Goal: Task Accomplishment & Management: Manage account settings

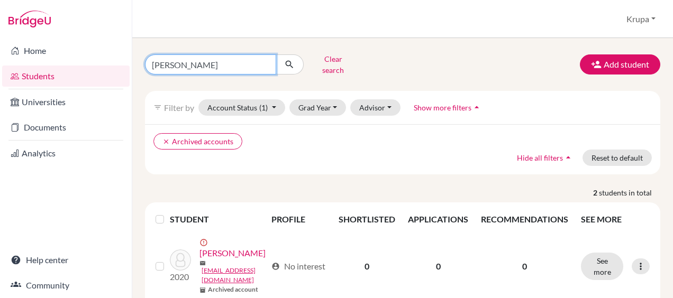
click at [244, 66] on input "dina" at bounding box center [210, 65] width 131 height 20
type input "d"
type input "test"
click at [233, 61] on input "test" at bounding box center [210, 65] width 131 height 20
click button "submit" at bounding box center [290, 65] width 28 height 20
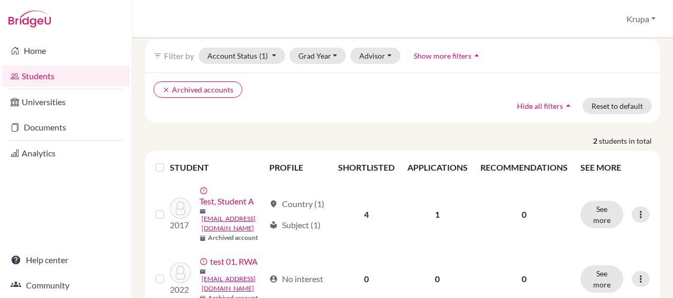
scroll to position [105, 0]
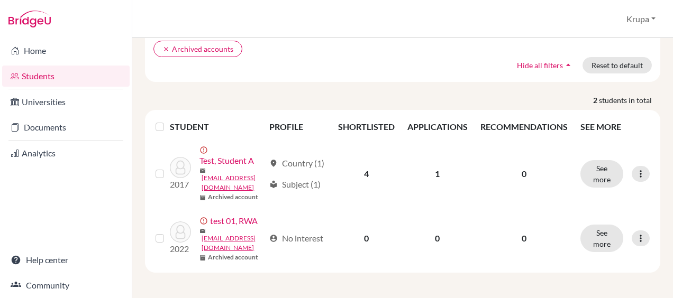
click at [50, 89] on li "Universities" at bounding box center [66, 101] width 132 height 25
click at [44, 65] on li "Students" at bounding box center [66, 76] width 132 height 25
click at [43, 59] on link "Home" at bounding box center [66, 50] width 128 height 21
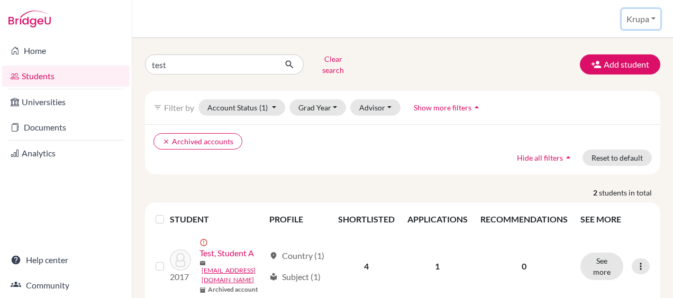
click at [634, 18] on button "Krupa" at bounding box center [641, 19] width 39 height 20
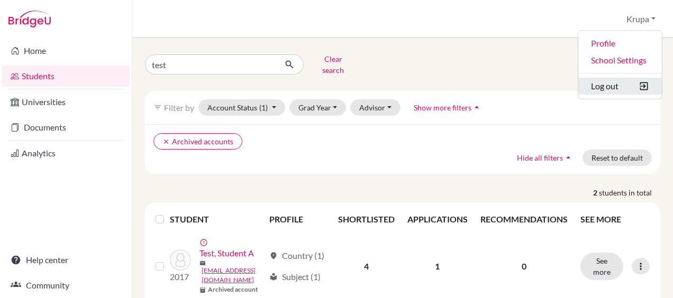
click at [610, 86] on button "Log out" at bounding box center [620, 86] width 84 height 17
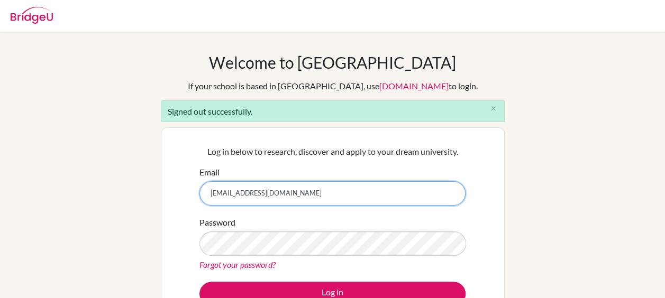
click at [308, 197] on input "[EMAIL_ADDRESS][DOMAIN_NAME]" at bounding box center [333, 194] width 266 height 24
type input "k"
type input "[EMAIL_ADDRESS][DOMAIN_NAME]"
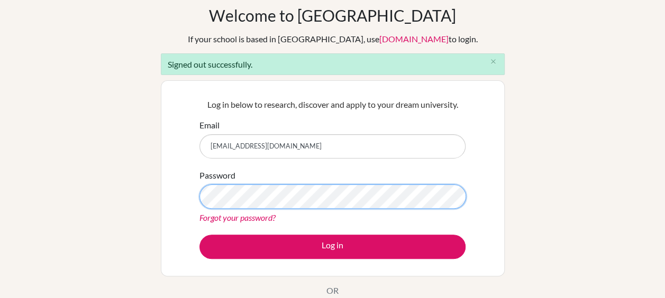
scroll to position [48, 0]
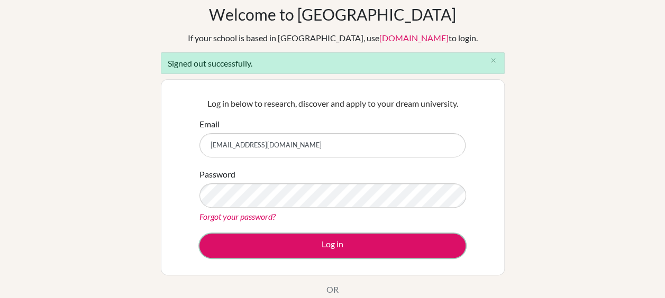
click at [299, 244] on button "Log in" at bounding box center [333, 246] width 266 height 24
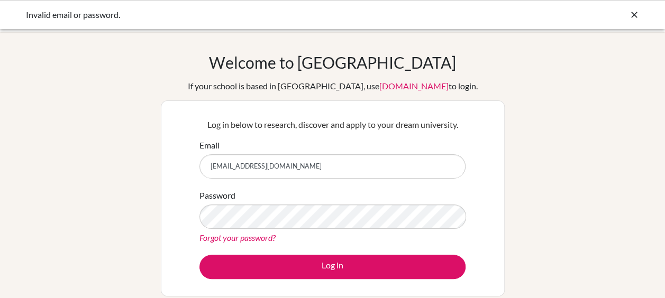
click at [251, 237] on link "Forgot your password?" at bounding box center [238, 238] width 76 height 10
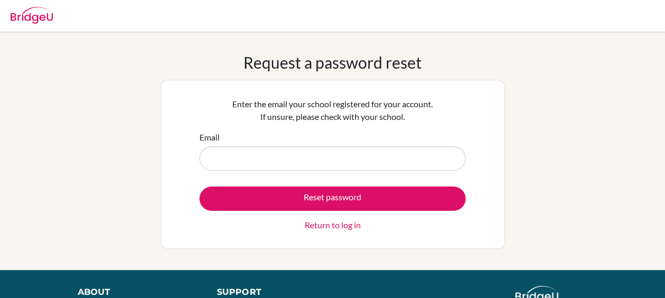
scroll to position [2, 0]
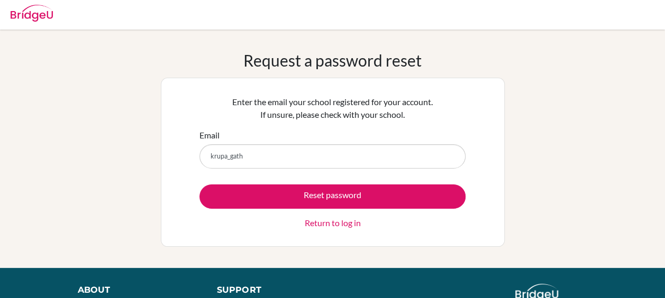
type input "[EMAIL_ADDRESS][DOMAIN_NAME]"
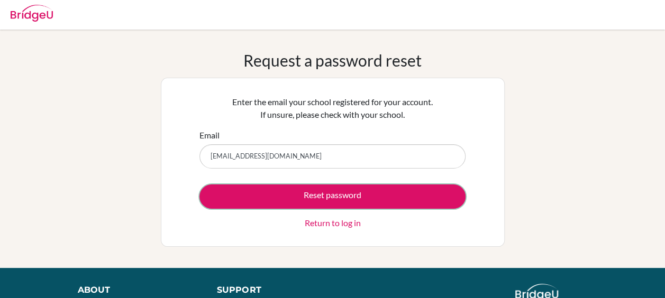
click at [269, 202] on button "Reset password" at bounding box center [333, 197] width 266 height 24
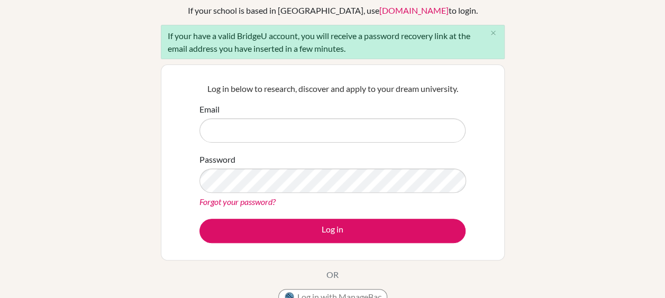
scroll to position [77, 0]
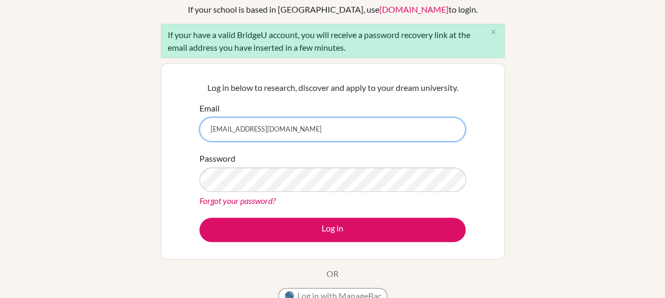
click at [298, 135] on input "[EMAIL_ADDRESS][DOMAIN_NAME]" at bounding box center [333, 129] width 266 height 24
type input "k"
type input "[EMAIL_ADDRESS][DOMAIN_NAME]"
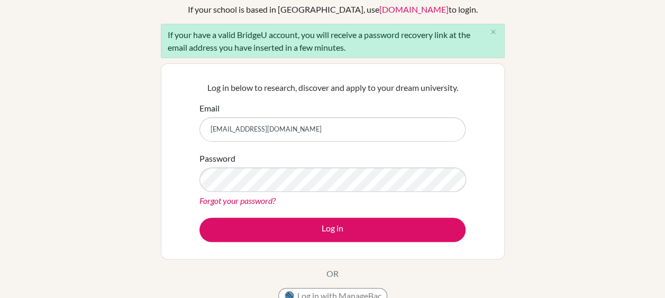
click at [538, 194] on div "Welcome to [GEOGRAPHIC_DATA] If your school is based in [GEOGRAPHIC_DATA], use …" at bounding box center [332, 169] width 665 height 386
click at [387, 221] on button "Log in" at bounding box center [333, 230] width 266 height 24
